Goal: Find specific page/section: Find specific page/section

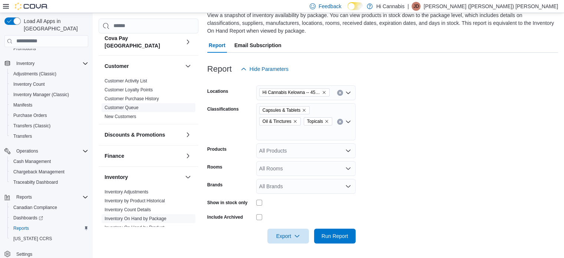
scroll to position [74, 0]
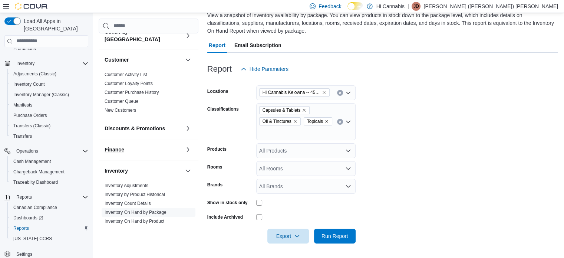
click at [135, 146] on button "Finance" at bounding box center [144, 149] width 78 height 7
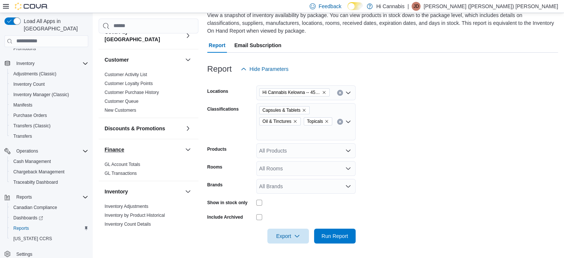
click at [135, 146] on button "Finance" at bounding box center [144, 149] width 78 height 7
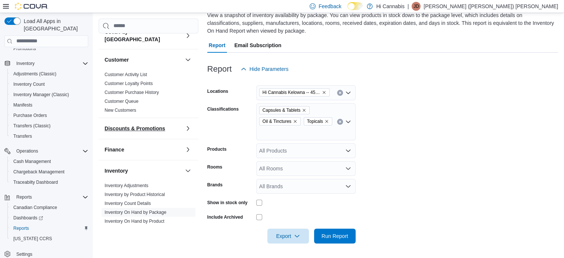
click at [144, 125] on h3 "Discounts & Promotions" at bounding box center [135, 128] width 60 height 7
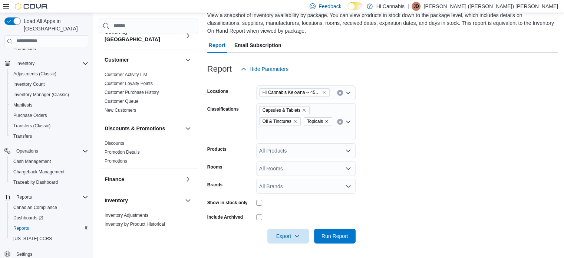
click at [144, 125] on h3 "Discounts & Promotions" at bounding box center [135, 128] width 60 height 7
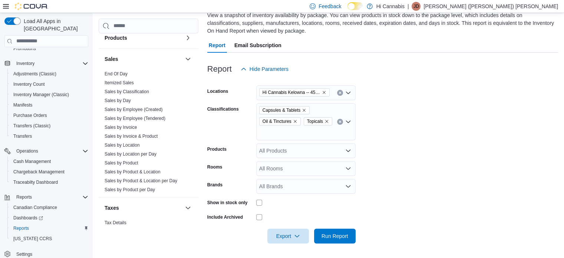
scroll to position [459, 0]
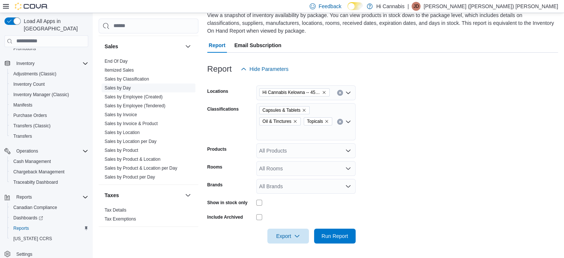
click at [163, 84] on span "Sales by Day" at bounding box center [149, 87] width 94 height 9
click at [157, 103] on link "Sales by Employee (Tendered)" at bounding box center [135, 105] width 61 height 5
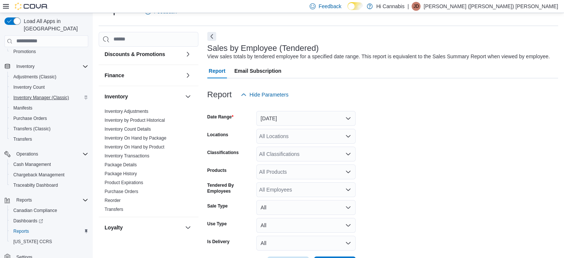
scroll to position [116, 0]
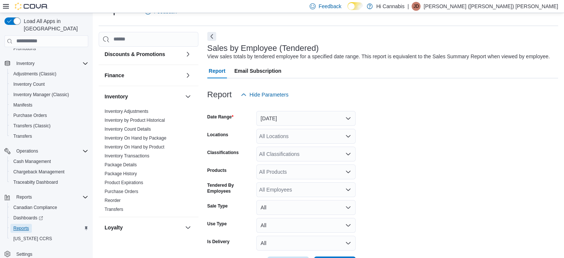
click at [31, 224] on link "Reports" at bounding box center [21, 228] width 22 height 9
click at [38, 215] on span "Dashboards" at bounding box center [28, 218] width 30 height 6
